Goal: Use online tool/utility

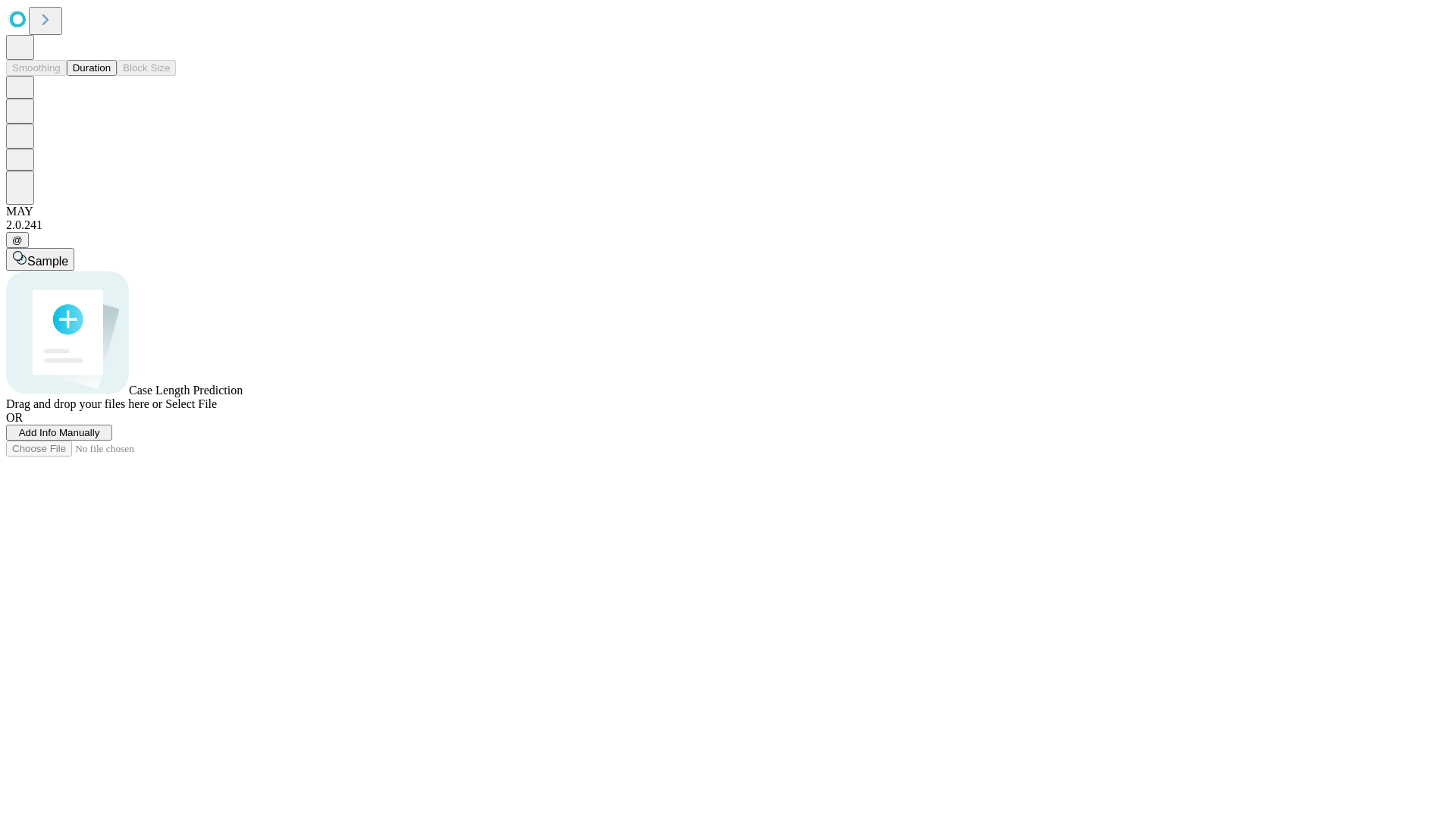
click at [111, 76] on button "Duration" at bounding box center [92, 68] width 50 height 16
click at [217, 411] on span "Select File" at bounding box center [191, 404] width 52 height 13
